Goal: Task Accomplishment & Management: Manage account settings

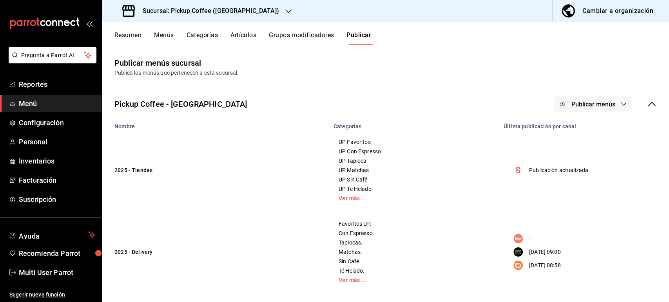
click at [125, 36] on button "Resumen" at bounding box center [127, 37] width 27 height 13
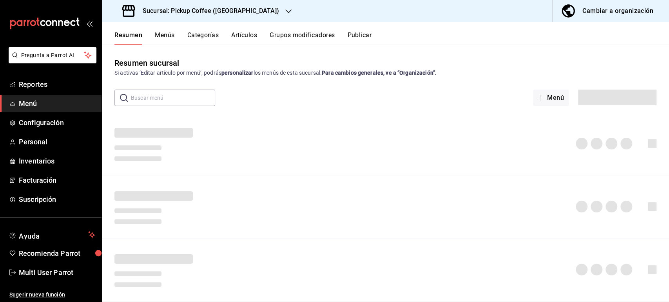
click at [170, 34] on button "Menús" at bounding box center [165, 37] width 20 height 13
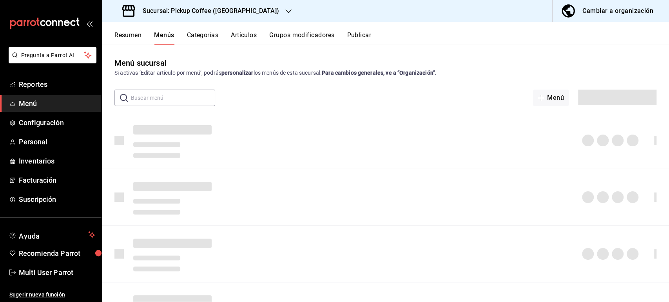
click at [668, 88] on div "Menú sucursal Si activas ‘Editar artículo por menú’, podrás personalizar los me…" at bounding box center [385, 173] width 567 height 257
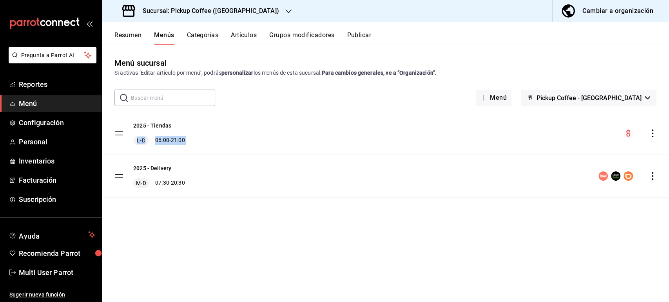
drag, startPoint x: 665, startPoint y: 80, endPoint x: 666, endPoint y: 115, distance: 35.3
click at [666, 115] on div "Menú sucursal Si activas ‘Editar artículo por menú’, podrás personalizar los me…" at bounding box center [385, 179] width 567 height 245
click at [652, 175] on icon "actions" at bounding box center [652, 176] width 8 height 8
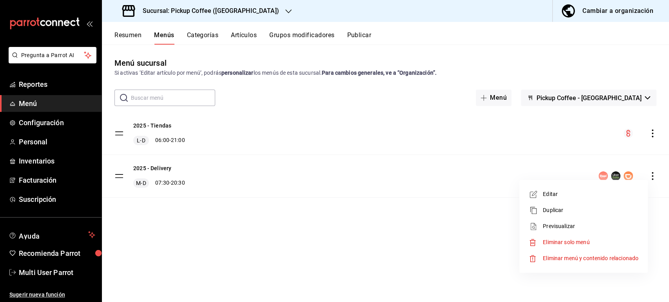
click at [131, 37] on div at bounding box center [334, 151] width 669 height 302
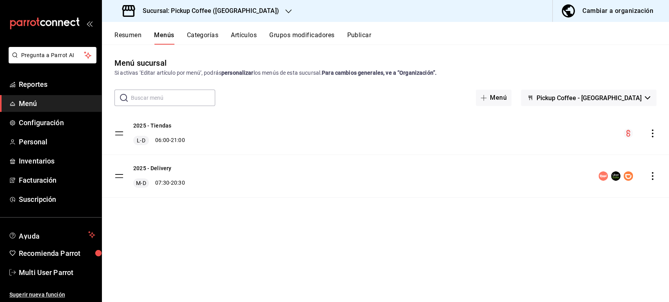
click at [131, 37] on button "Resumen" at bounding box center [127, 37] width 27 height 13
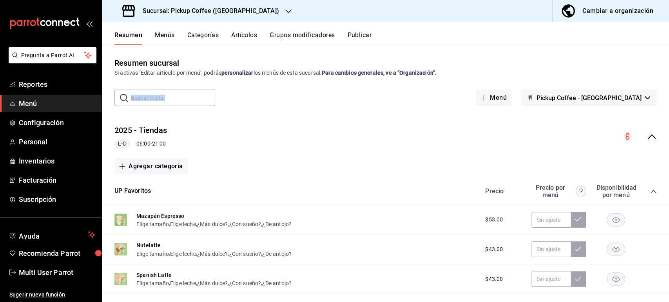
drag, startPoint x: 668, startPoint y: 87, endPoint x: 668, endPoint y: 75, distance: 11.8
click at [668, 75] on div "Resumen sucursal Si activas ‘Editar artículo por menú’, podrás personalizar los…" at bounding box center [385, 173] width 567 height 257
click at [648, 136] on icon "collapse-menu-row" at bounding box center [652, 136] width 8 height 5
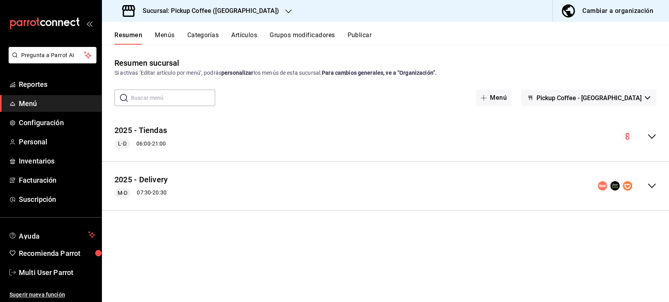
click at [650, 187] on icon "collapse-menu-row" at bounding box center [651, 185] width 9 height 9
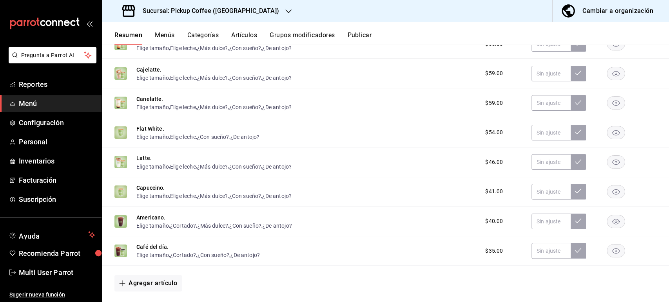
scroll to position [667, 0]
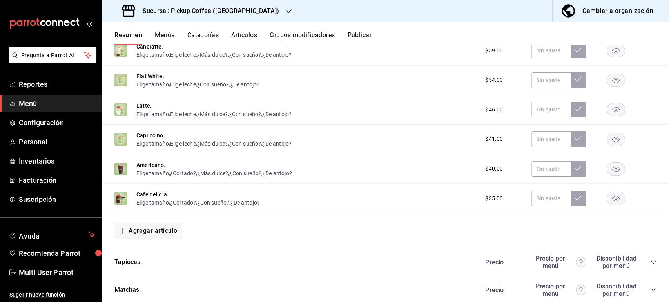
click at [650, 263] on icon "collapse-category-row" at bounding box center [653, 262] width 6 height 6
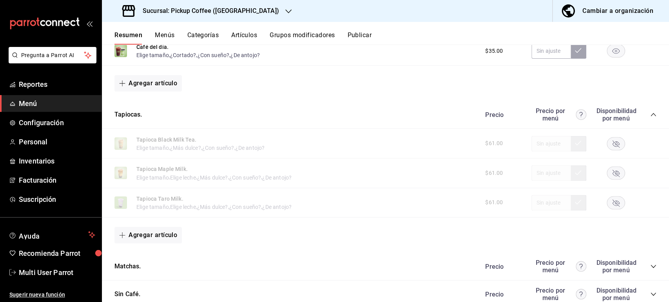
scroll to position [821, 0]
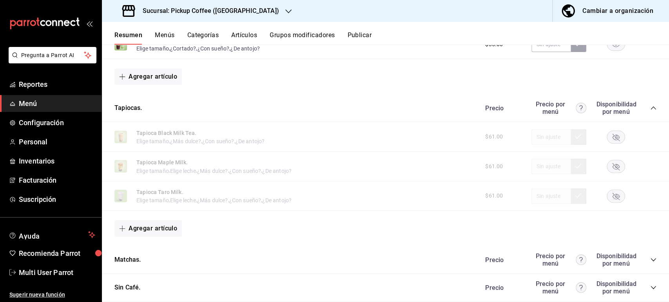
click at [607, 136] on rect "button" at bounding box center [616, 136] width 18 height 13
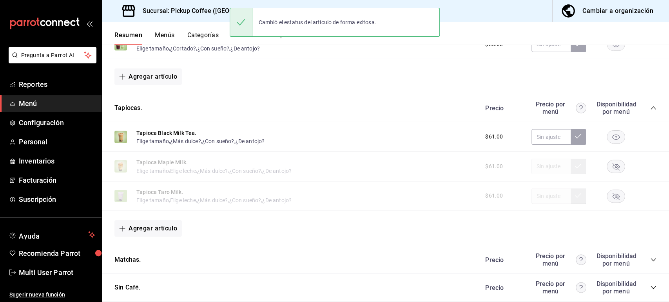
click at [609, 165] on rect "button" at bounding box center [616, 166] width 18 height 13
click at [608, 195] on rect "button" at bounding box center [616, 196] width 18 height 13
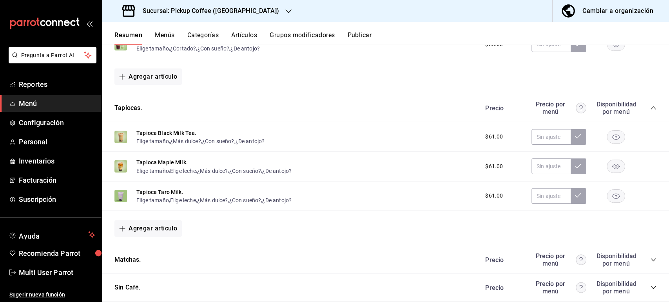
click at [367, 34] on button "Publicar" at bounding box center [359, 37] width 24 height 13
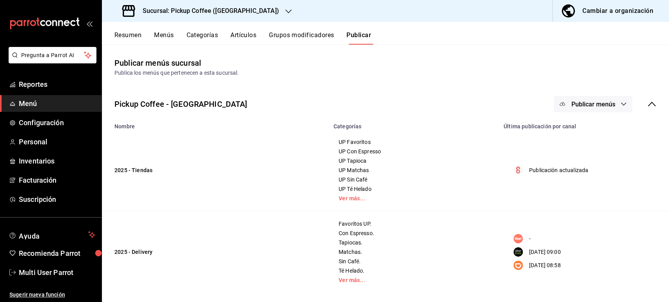
click at [583, 105] on span "Publicar menús" at bounding box center [593, 104] width 44 height 7
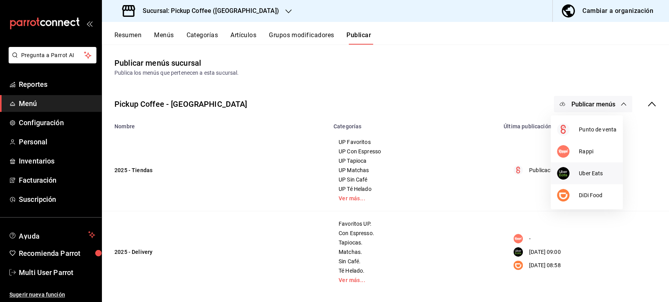
click at [585, 178] on li "Uber Eats" at bounding box center [586, 174] width 72 height 22
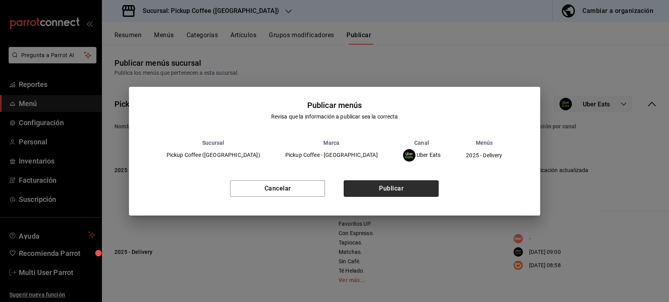
click at [424, 185] on button "Publicar" at bounding box center [391, 189] width 95 height 16
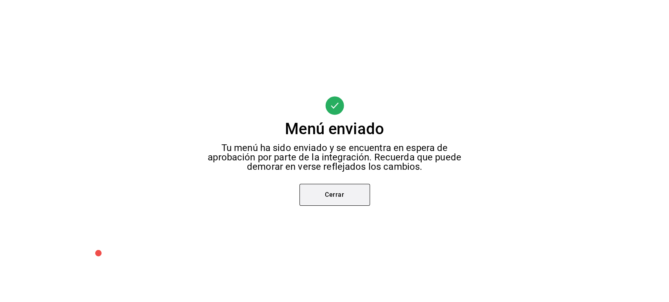
click at [348, 197] on button "Cerrar" at bounding box center [334, 195] width 71 height 22
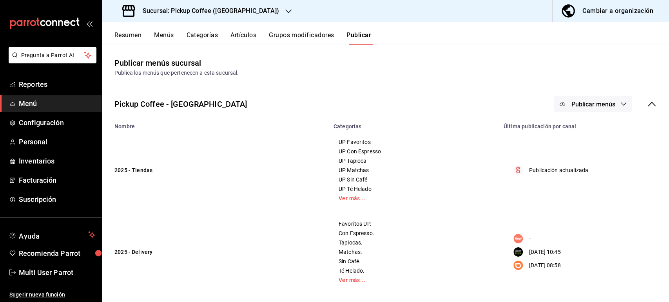
click at [587, 104] on span "Publicar menús" at bounding box center [593, 104] width 44 height 7
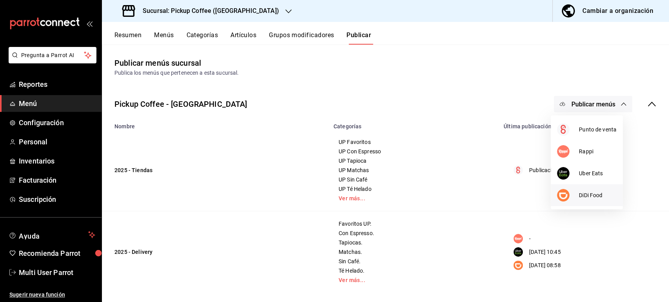
click at [580, 192] on span "DiDi Food" at bounding box center [598, 196] width 38 height 8
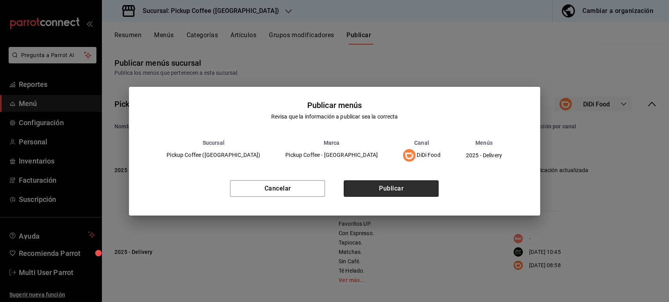
click at [390, 187] on button "Publicar" at bounding box center [391, 189] width 95 height 16
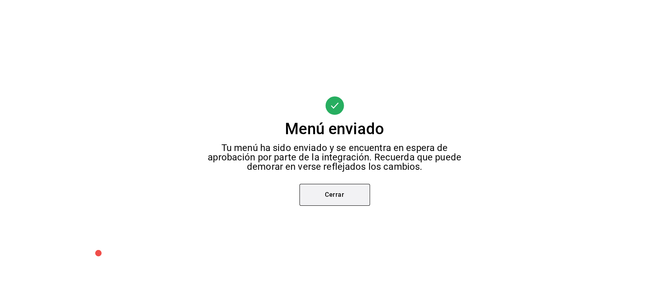
click at [322, 197] on button "Cerrar" at bounding box center [334, 195] width 71 height 22
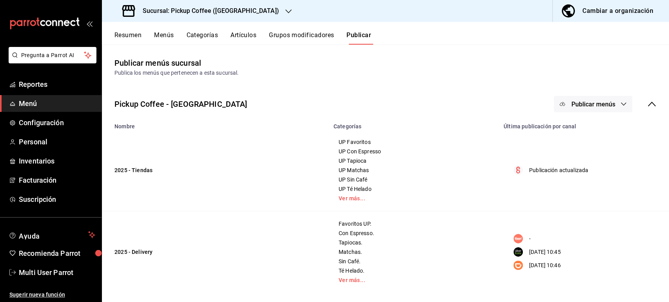
click at [124, 35] on button "Resumen" at bounding box center [127, 37] width 27 height 13
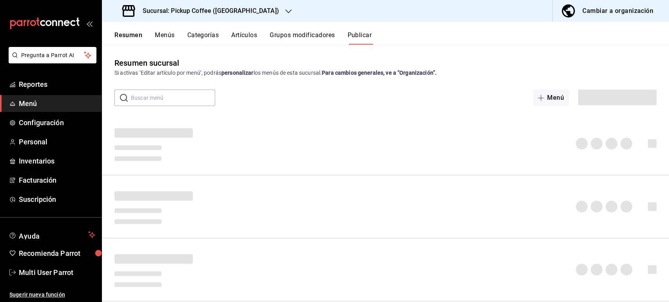
click at [192, 5] on div "Sucursal: Pickup Coffee ([GEOGRAPHIC_DATA])" at bounding box center [201, 11] width 187 height 22
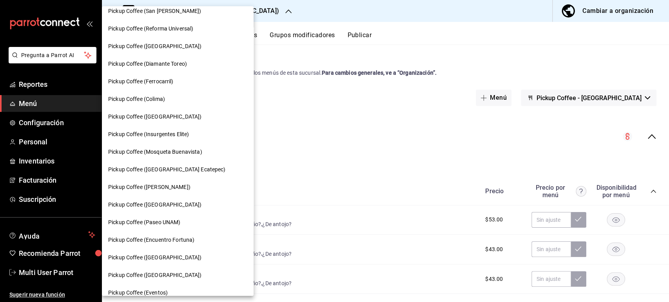
scroll to position [386, 0]
